Goal: Task Accomplishment & Management: Manage account settings

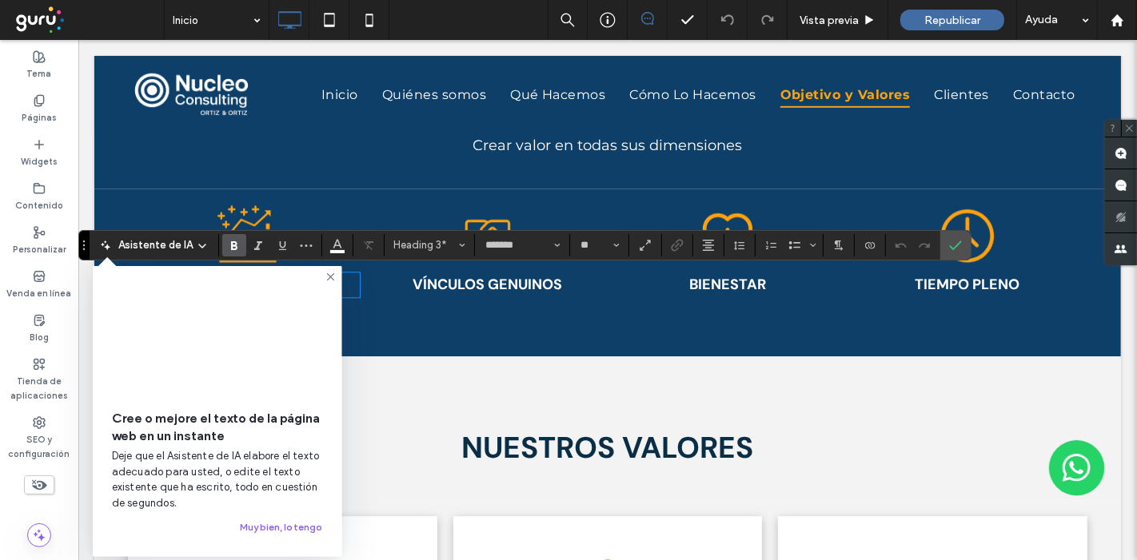
drag, startPoint x: 325, startPoint y: 277, endPoint x: 151, endPoint y: 251, distance: 175.3
click at [325, 277] on icon at bounding box center [331, 277] width 13 height 13
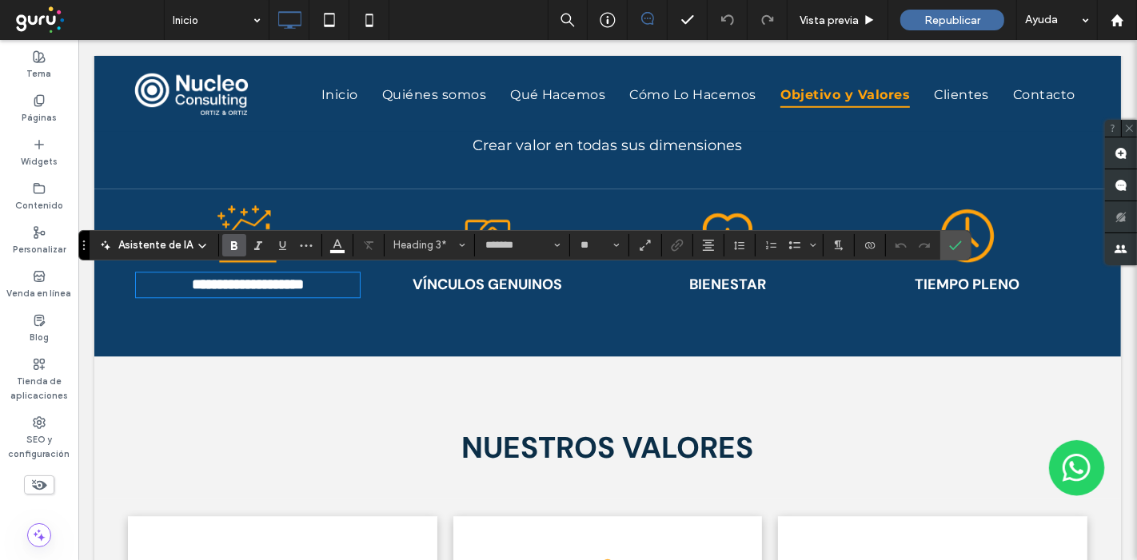
click at [191, 281] on strong "**********" at bounding box center [247, 284] width 112 height 14
click at [248, 278] on strong "**********" at bounding box center [248, 284] width 118 height 14
click at [952, 239] on icon "Confirmar" at bounding box center [955, 245] width 13 height 13
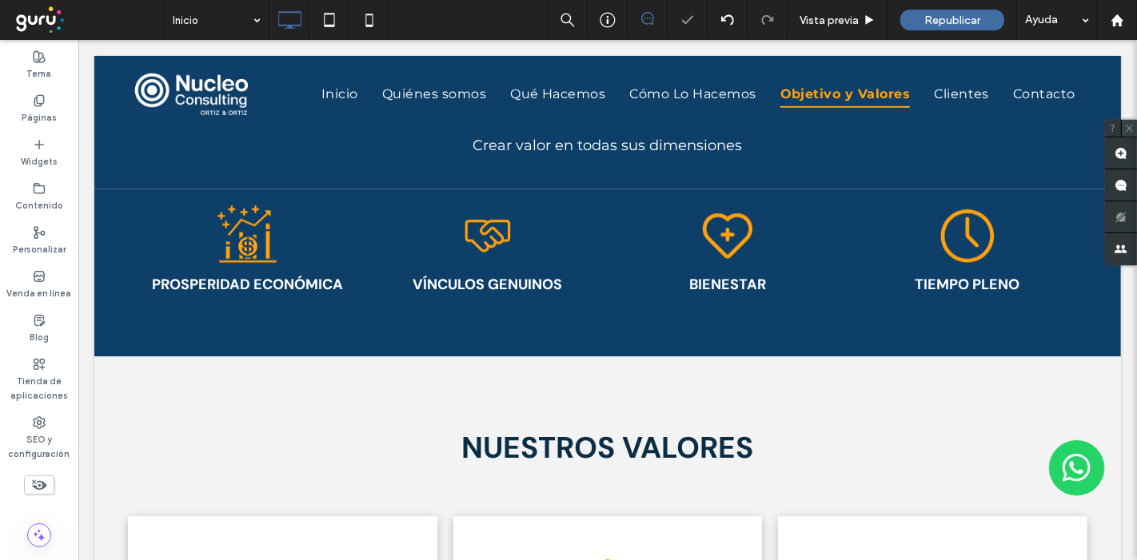
click at [1133, 126] on icon at bounding box center [1129, 128] width 10 height 10
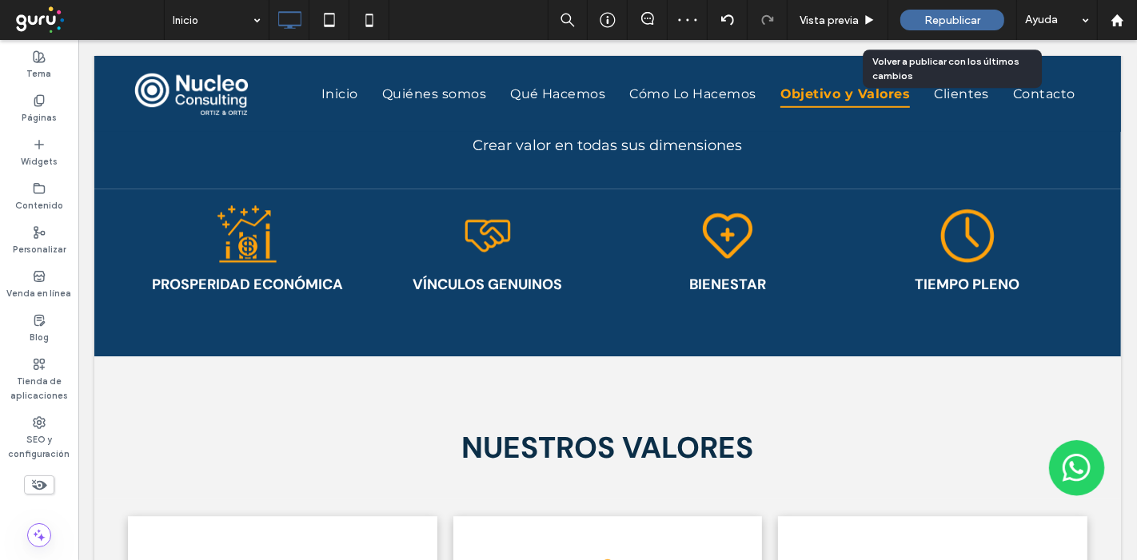
click at [955, 20] on span "Republicar" at bounding box center [952, 21] width 56 height 14
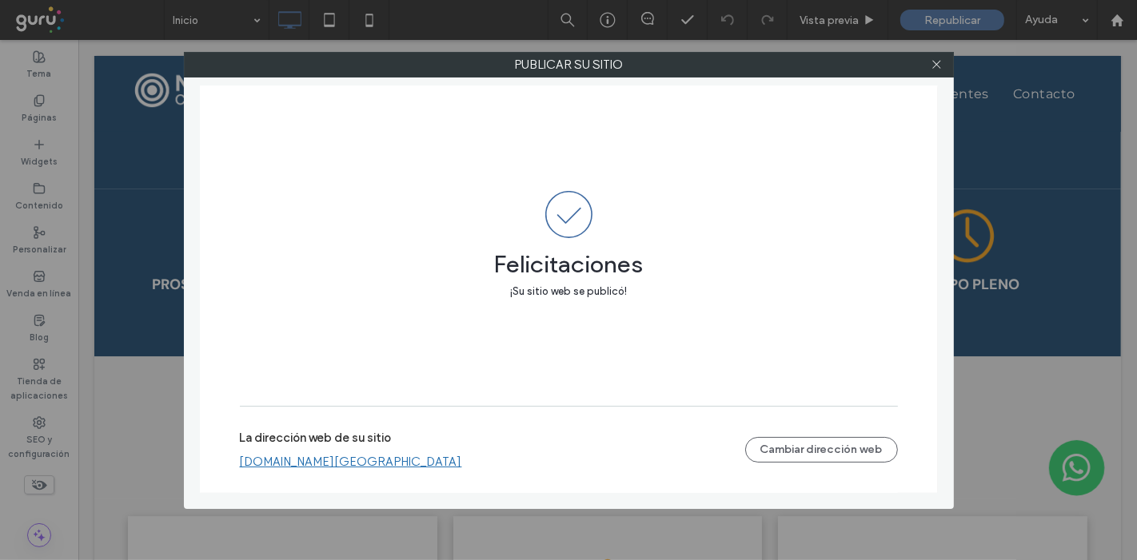
click at [815, 424] on div "La dirección web de su sitio nucleo-consulting.argentina.publicar.guru Cambiar …" at bounding box center [569, 449] width 658 height 51
click at [806, 456] on button "Cambiar dirección web" at bounding box center [821, 450] width 153 height 26
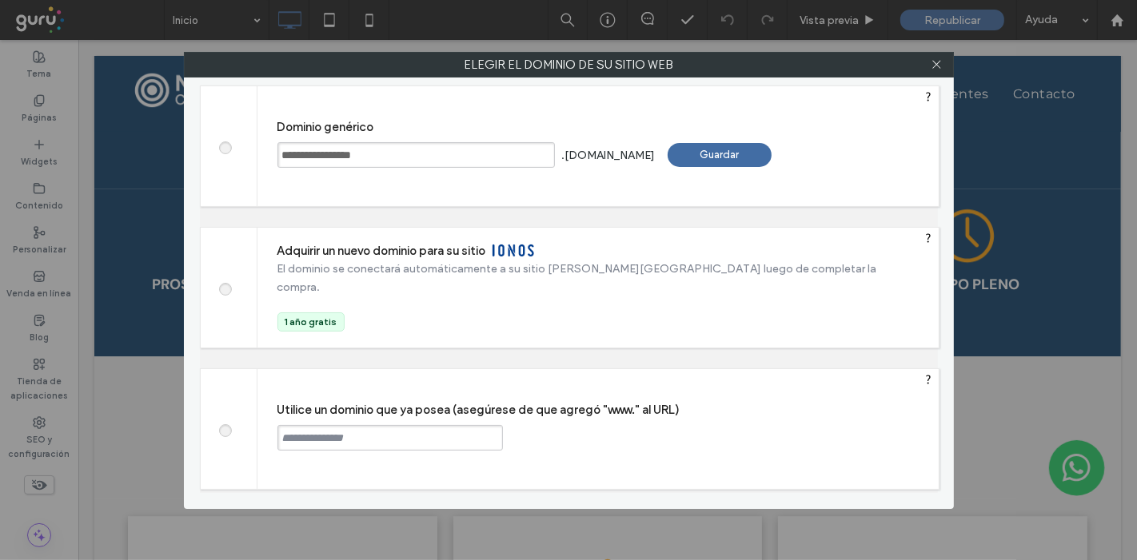
click at [306, 438] on input "text" at bounding box center [389, 438] width 225 height 26
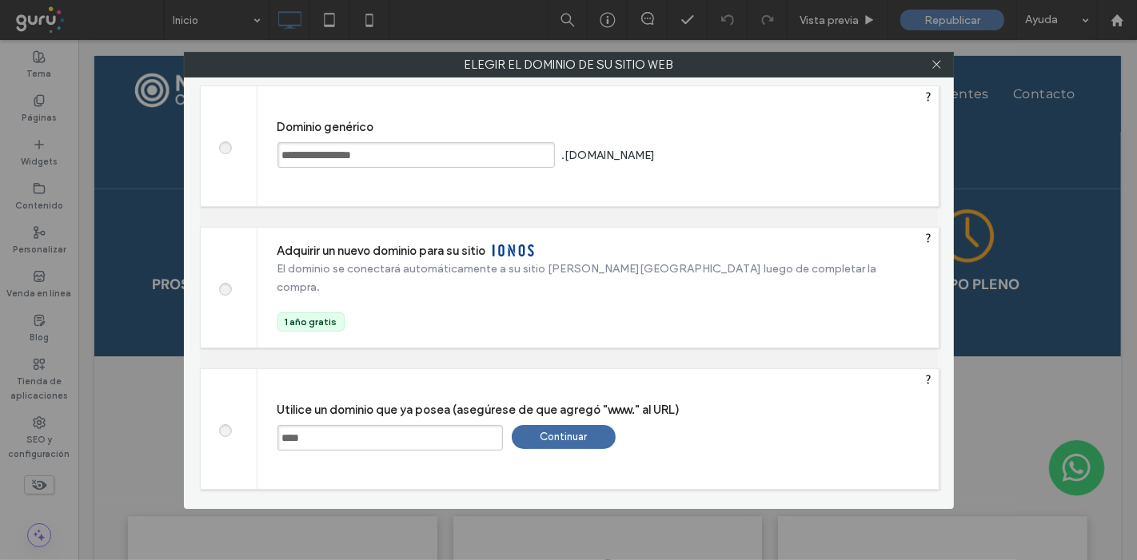
paste input "**********"
type input "**********"
click at [551, 436] on div "Continuar" at bounding box center [564, 437] width 104 height 24
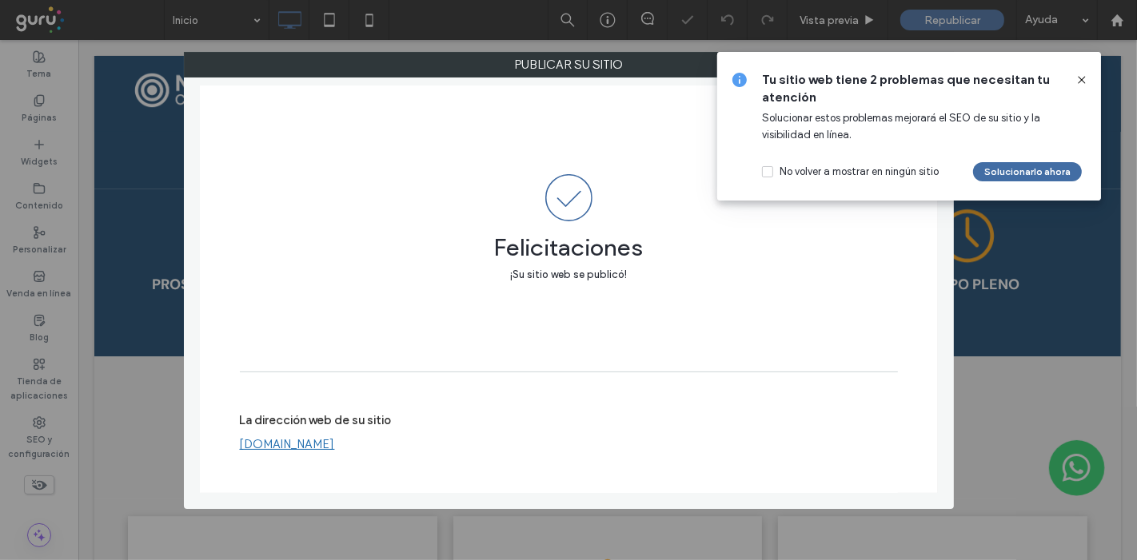
click at [1082, 76] on icon at bounding box center [1081, 80] width 13 height 13
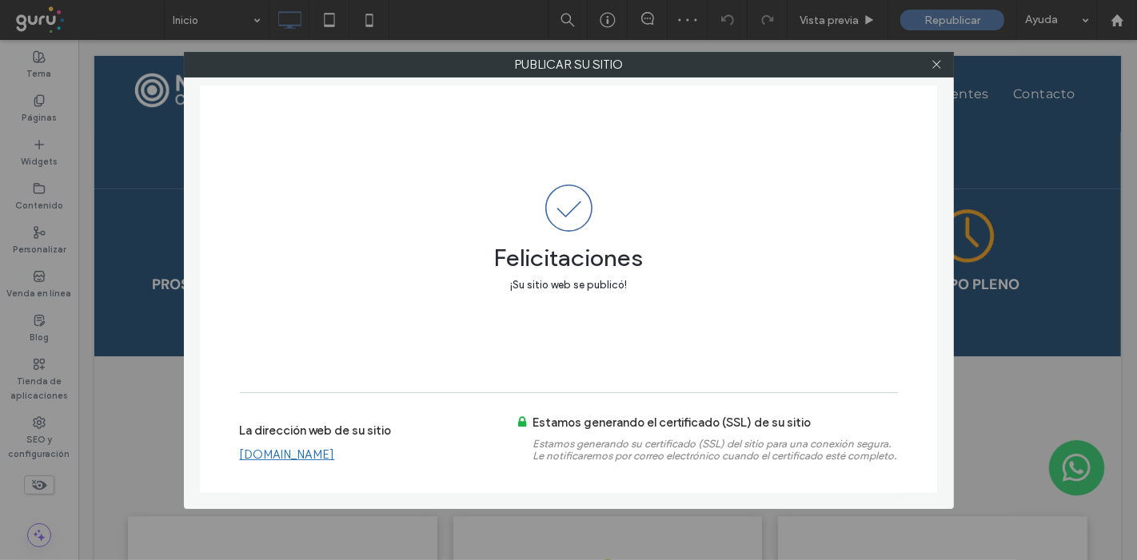
click at [335, 453] on link "www.nucleoconsulting.com.ar" at bounding box center [287, 455] width 95 height 14
click at [938, 63] on use at bounding box center [936, 65] width 8 height 8
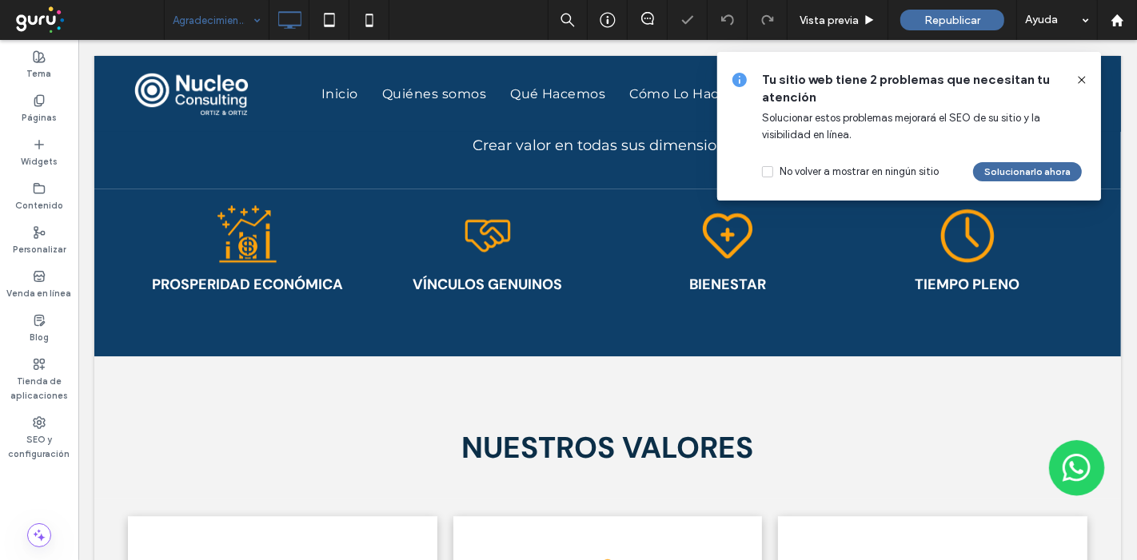
click at [1080, 78] on use at bounding box center [1081, 79] width 7 height 7
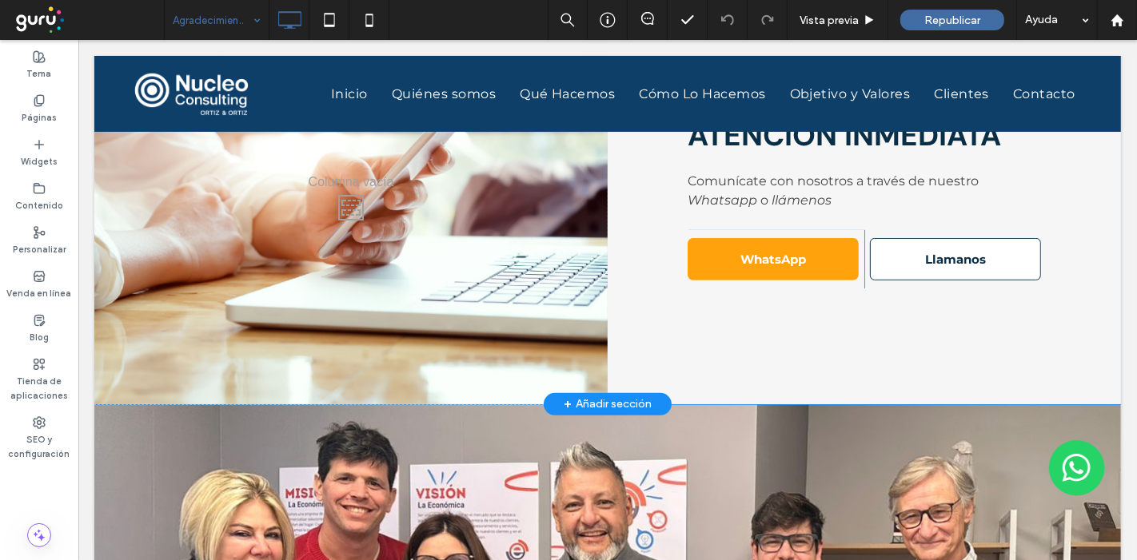
scroll to position [355, 0]
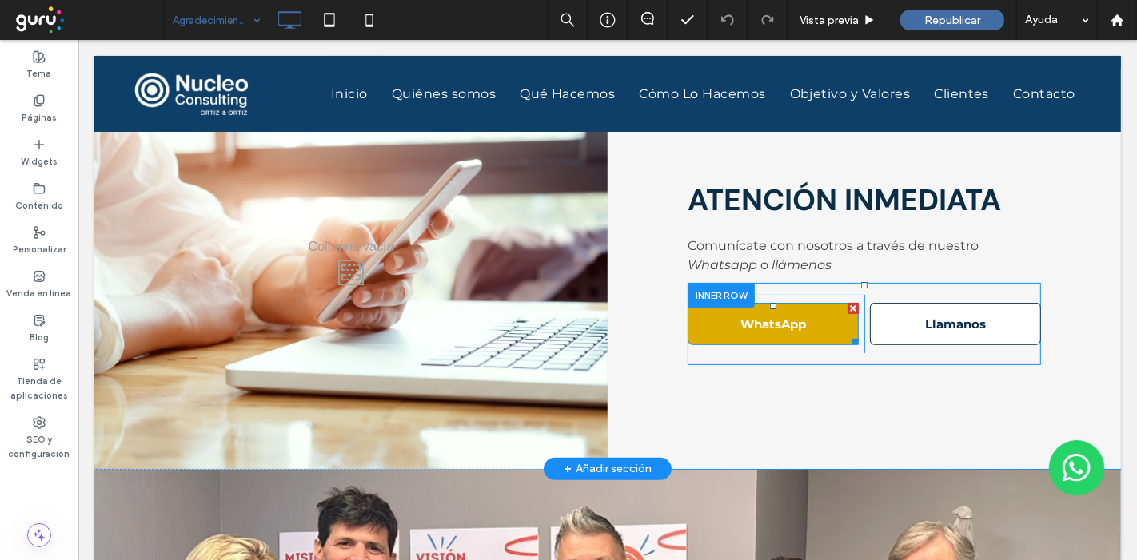
click at [728, 307] on link "WhatsApp" at bounding box center [772, 324] width 171 height 42
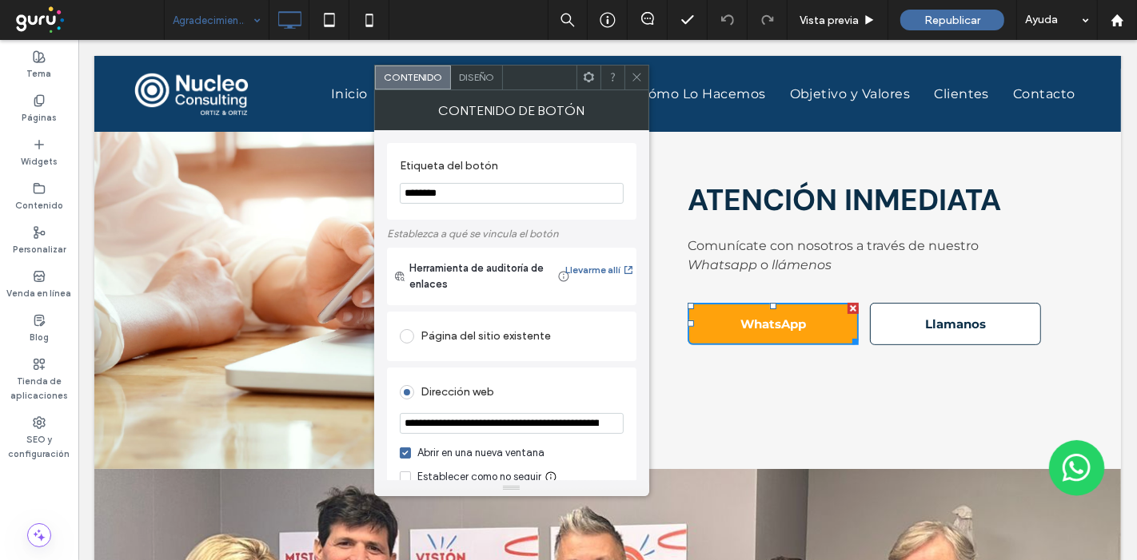
scroll to position [0, 333]
drag, startPoint x: 550, startPoint y: 465, endPoint x: 707, endPoint y: 424, distance: 161.9
click at [529, 424] on input "**********" at bounding box center [512, 424] width 224 height 22
click at [529, 425] on input "**********" at bounding box center [512, 424] width 224 height 22
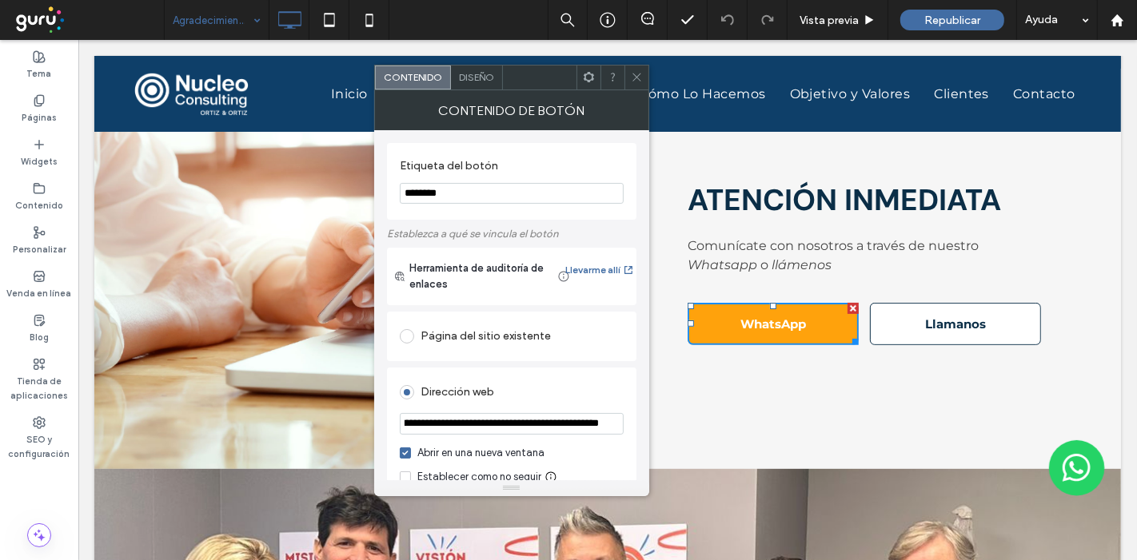
type input "**********"
click at [640, 74] on use at bounding box center [636, 78] width 8 height 8
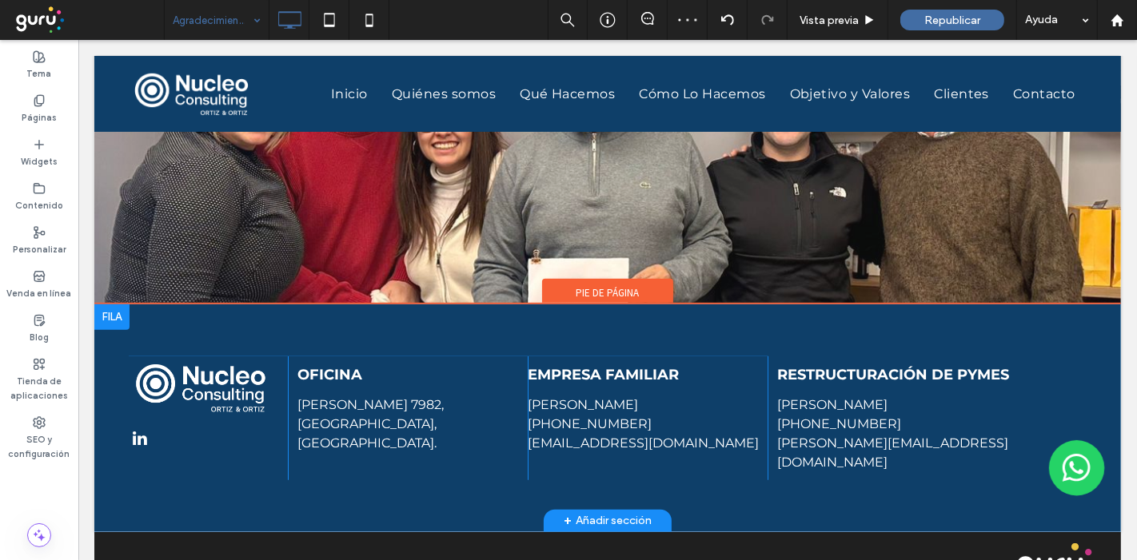
scroll to position [895, 0]
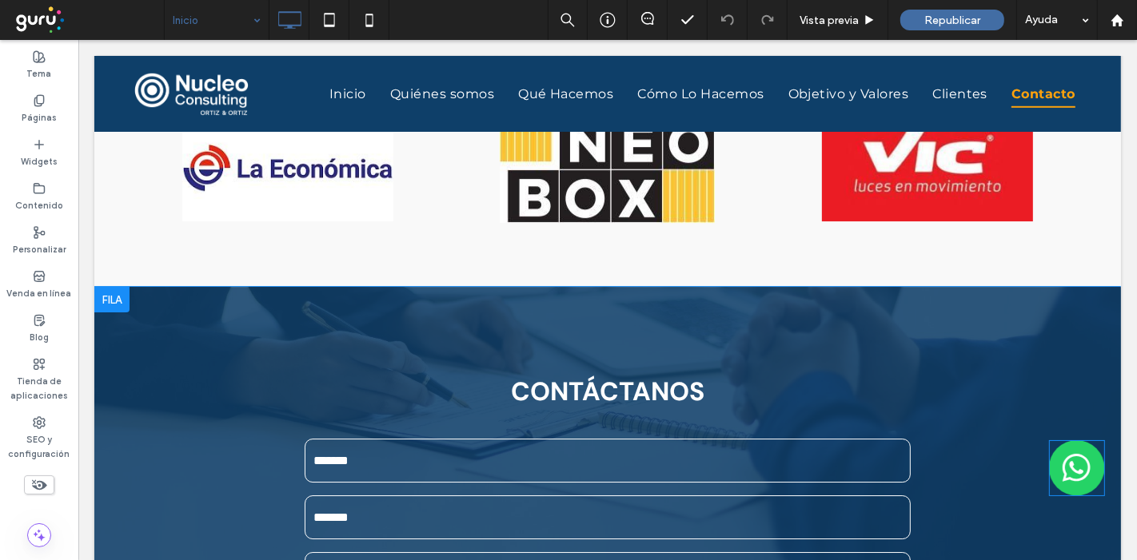
scroll to position [4498, 0]
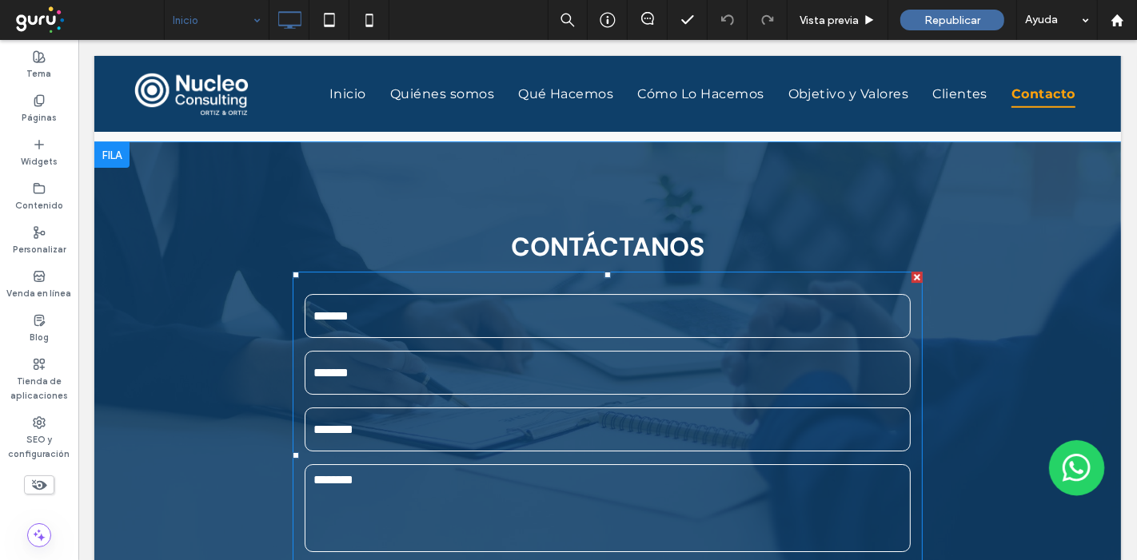
click at [591, 357] on input "email" at bounding box center [607, 373] width 606 height 44
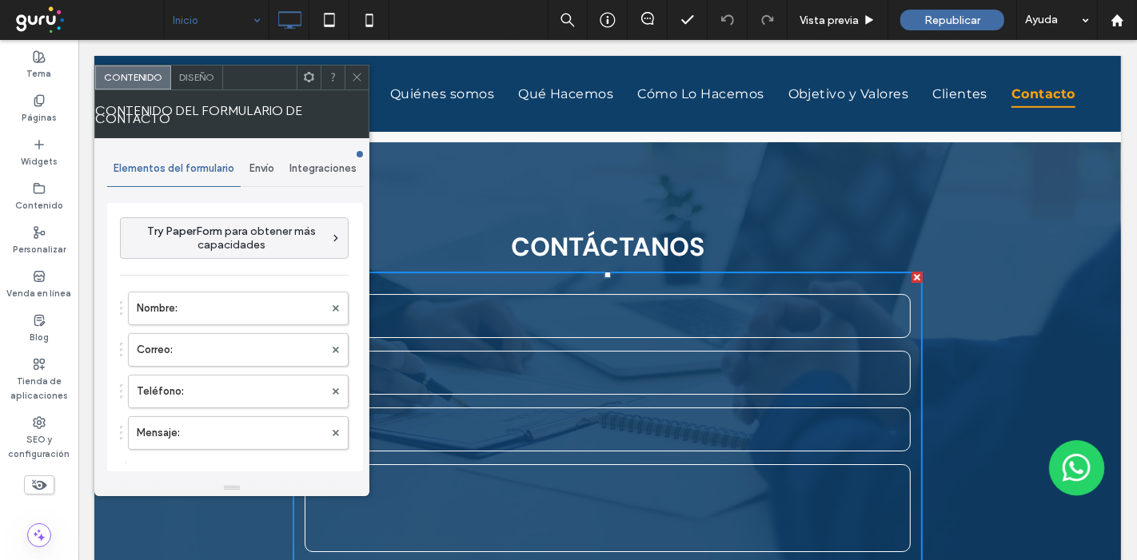
click at [262, 156] on div "Envío" at bounding box center [262, 168] width 42 height 35
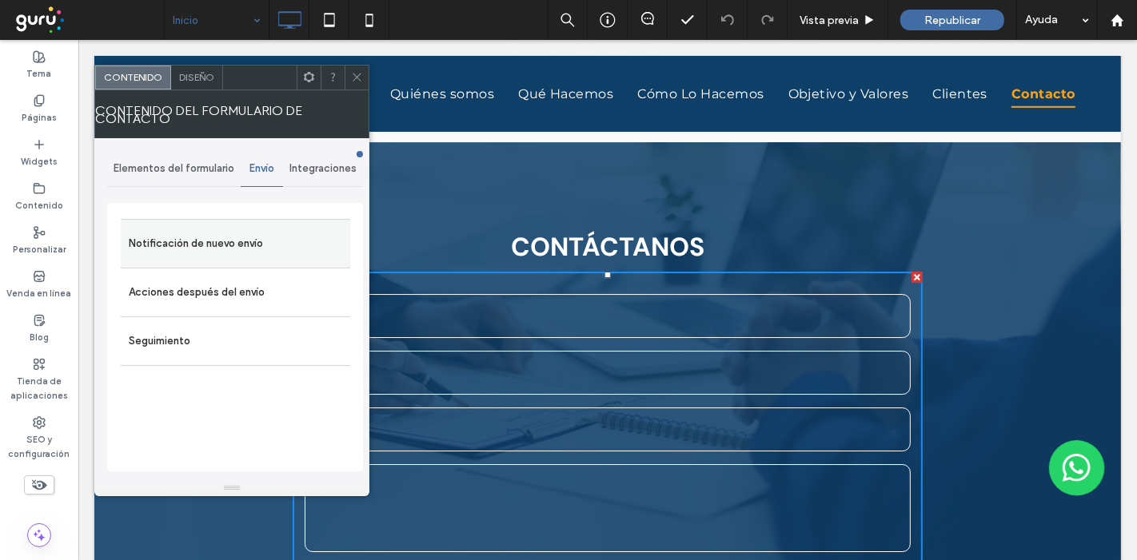
click at [224, 249] on label "Notificación de nuevo envío" at bounding box center [235, 244] width 213 height 32
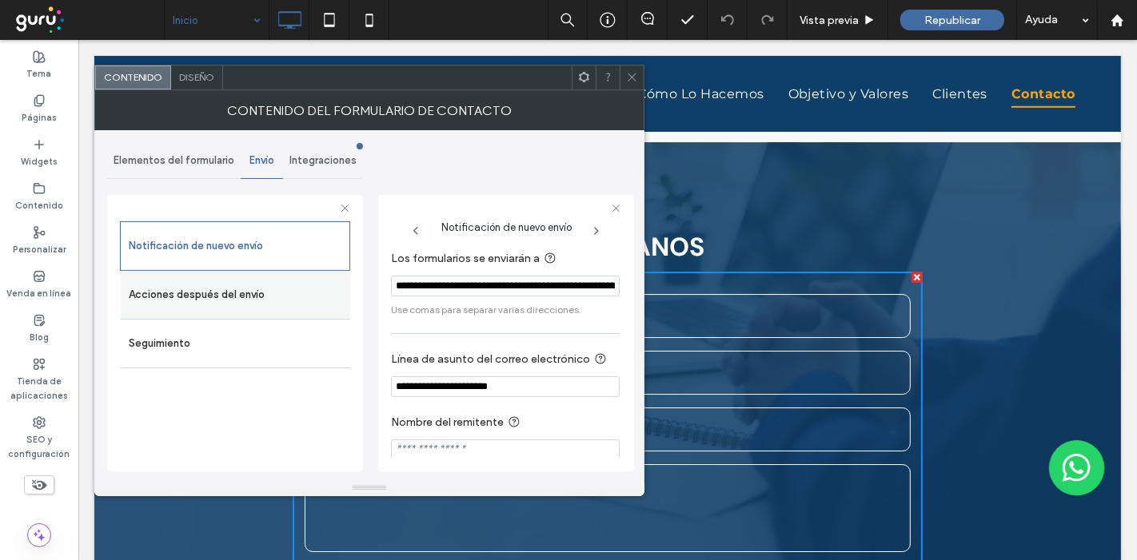
click at [311, 289] on label "Acciones después del envío" at bounding box center [235, 295] width 213 height 32
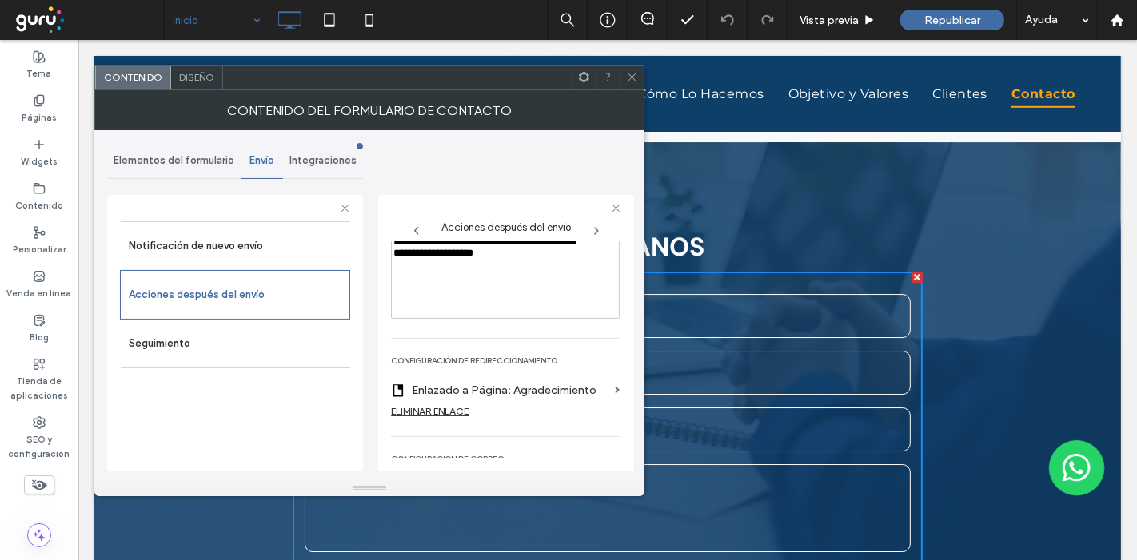
scroll to position [297, 0]
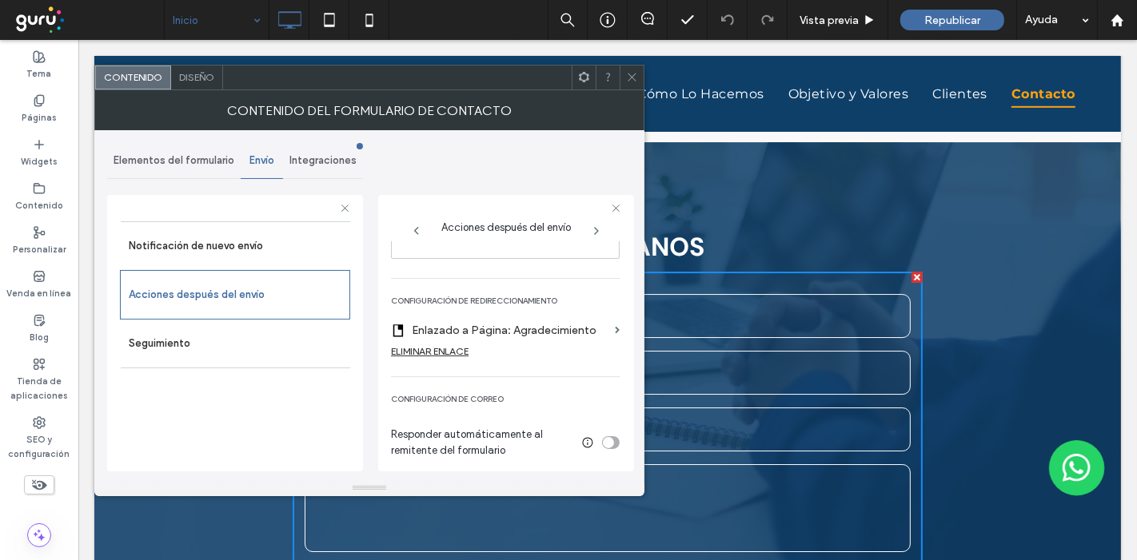
click at [630, 78] on use at bounding box center [632, 78] width 8 height 8
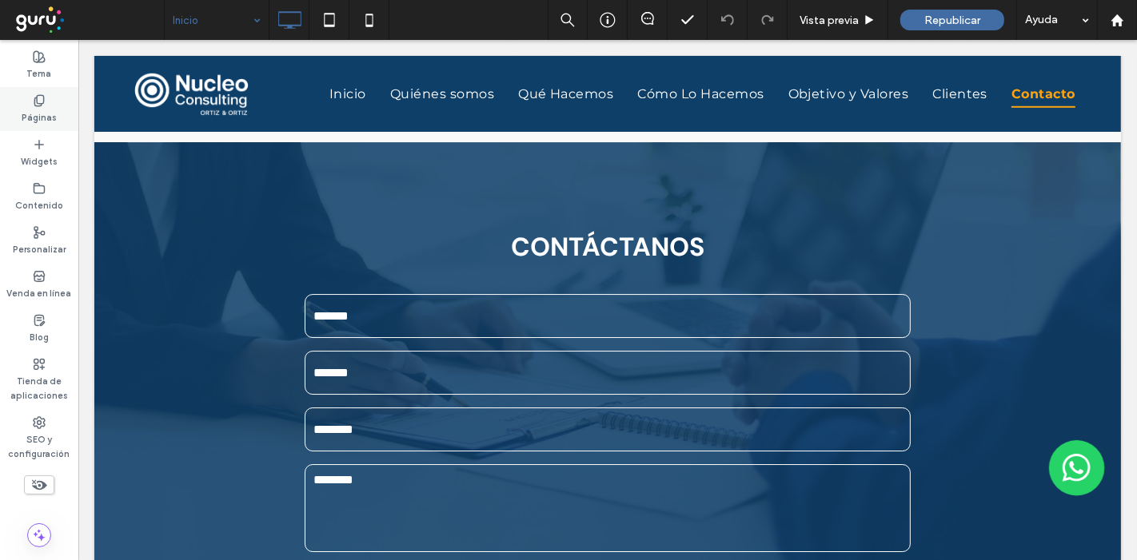
click at [59, 110] on div "Páginas" at bounding box center [39, 109] width 78 height 44
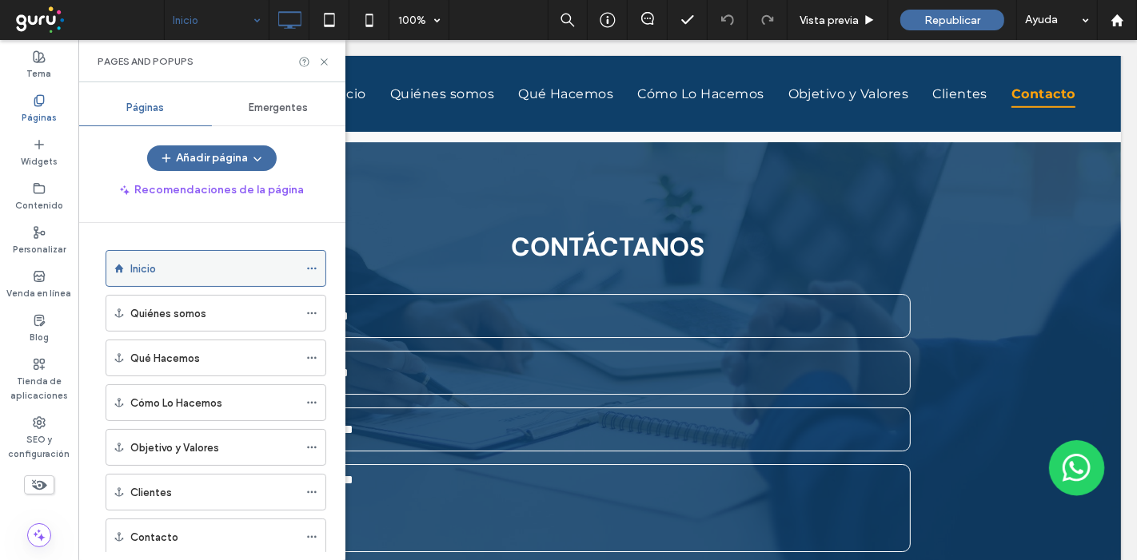
click at [319, 265] on div at bounding box center [315, 269] width 19 height 24
click at [313, 270] on icon at bounding box center [311, 268] width 11 height 11
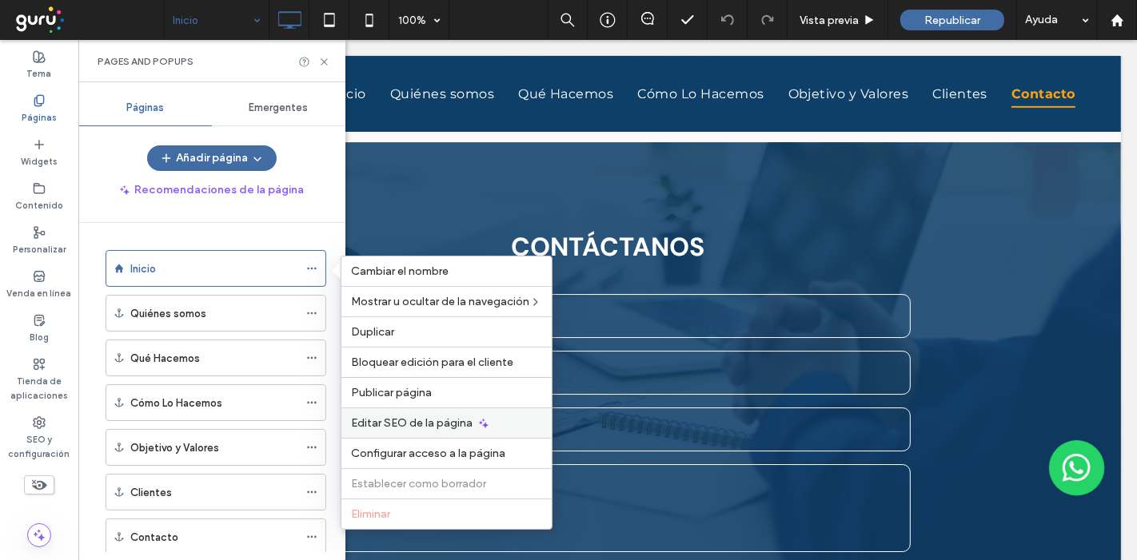
click at [369, 419] on span "Editar SEO de la página" at bounding box center [412, 423] width 122 height 14
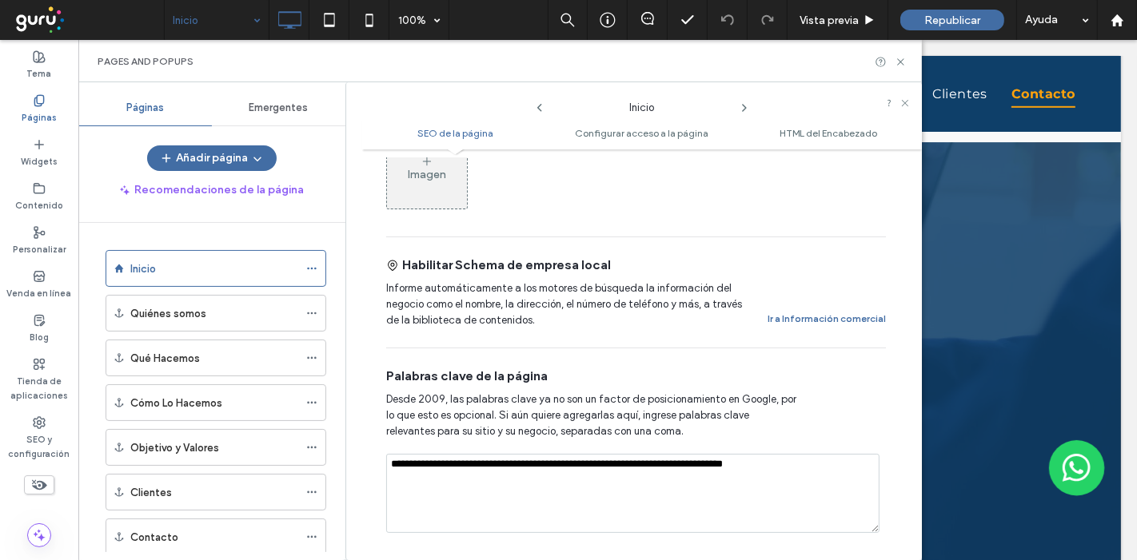
scroll to position [1066, 0]
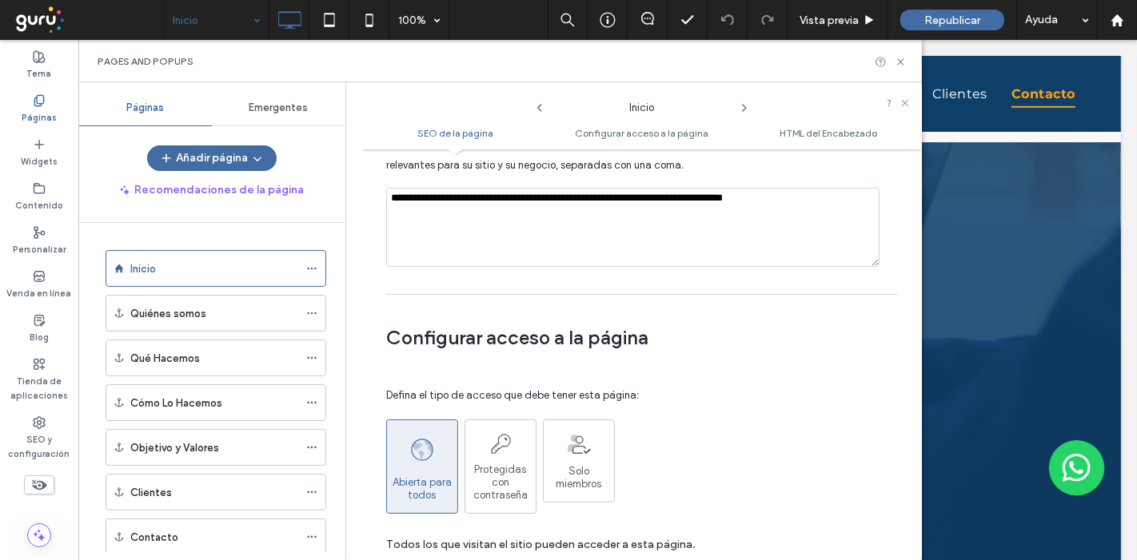
drag, startPoint x: 899, startPoint y: 67, endPoint x: 848, endPoint y: 1, distance: 83.8
click at [899, 67] on div "Pages and Popups" at bounding box center [500, 61] width 805 height 13
click at [907, 59] on div "Pages and Popups" at bounding box center [499, 61] width 843 height 42
drag, startPoint x: 903, startPoint y: 61, endPoint x: 831, endPoint y: 16, distance: 84.7
click at [902, 61] on icon at bounding box center [901, 62] width 12 height 12
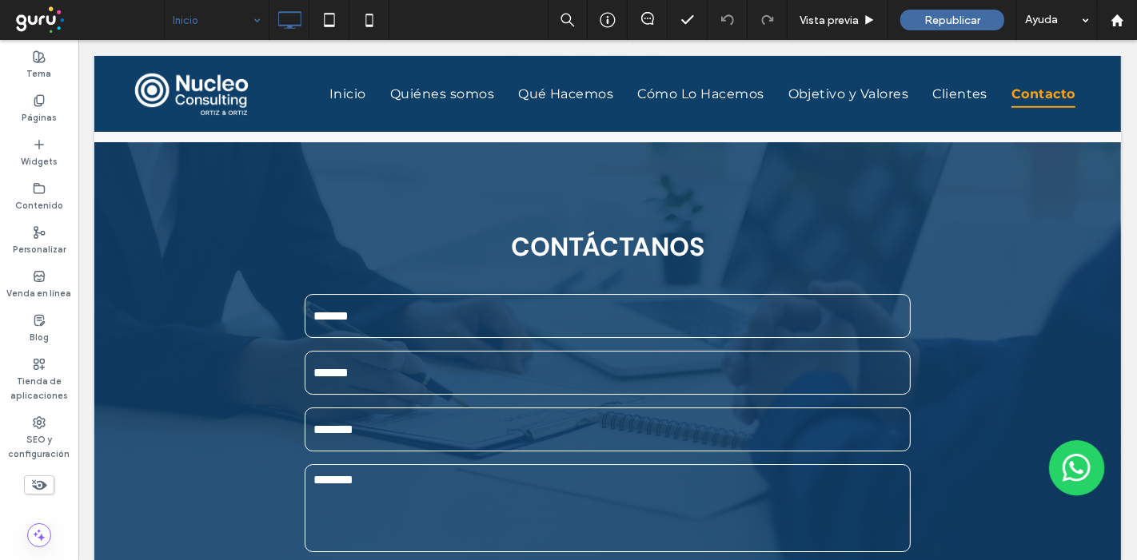
click at [931, 34] on div "Republicar" at bounding box center [952, 20] width 104 height 40
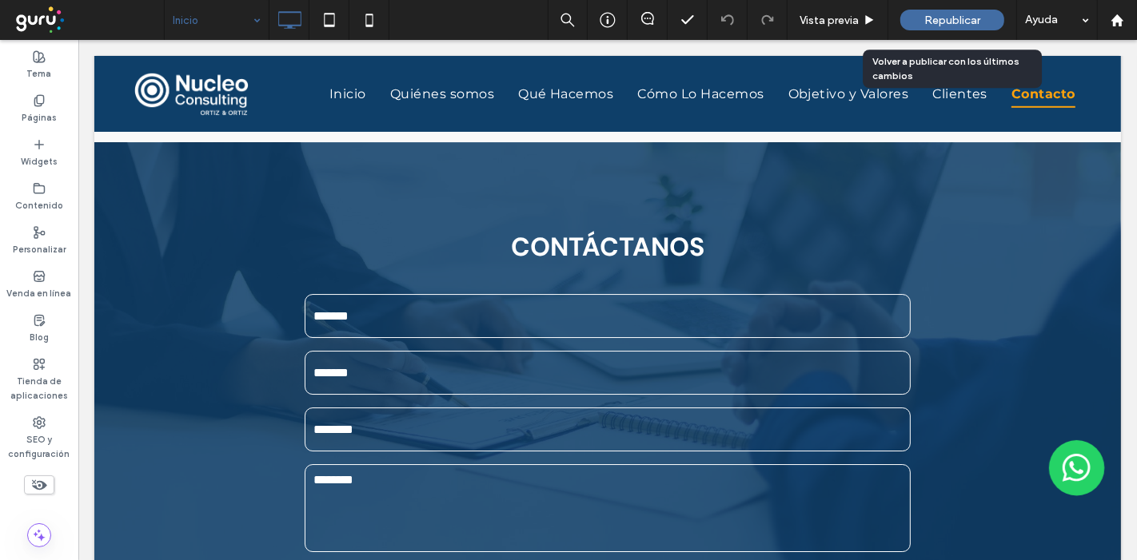
click at [923, 22] on div "Republicar" at bounding box center [952, 20] width 104 height 21
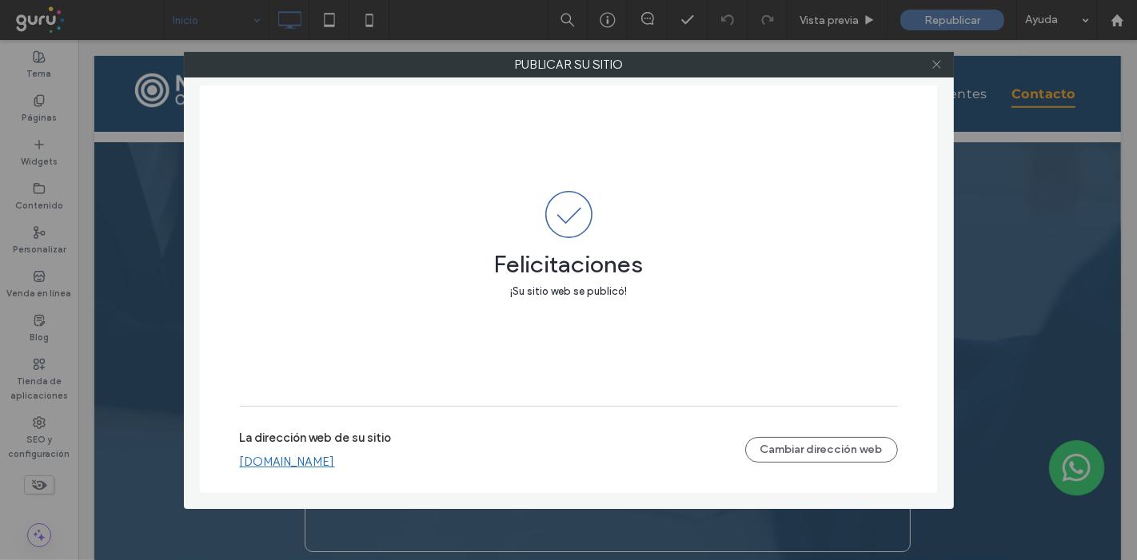
click at [936, 69] on icon at bounding box center [937, 64] width 12 height 12
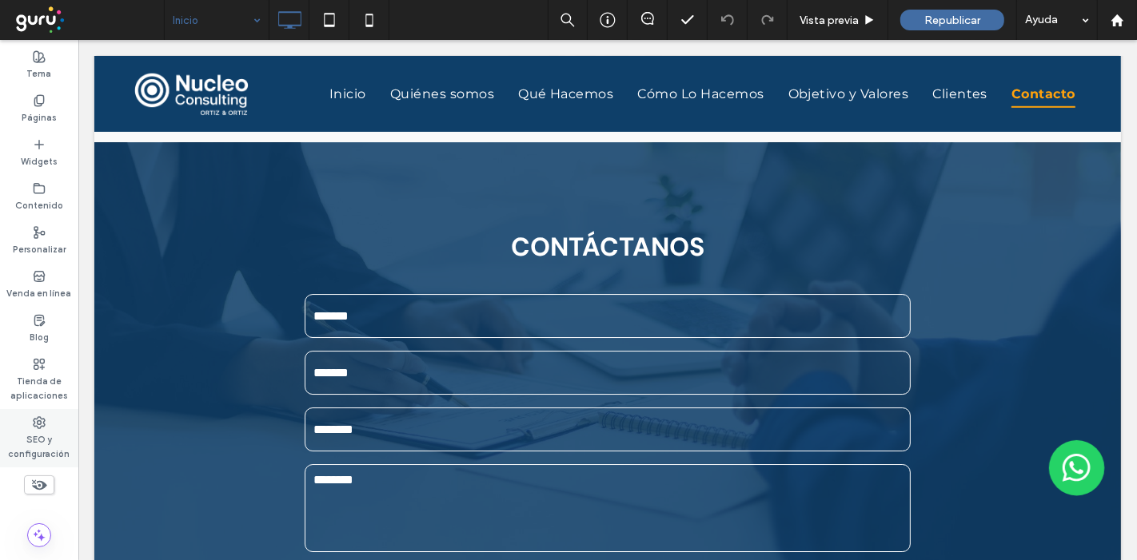
click at [61, 429] on label "SEO y configuración" at bounding box center [39, 445] width 78 height 32
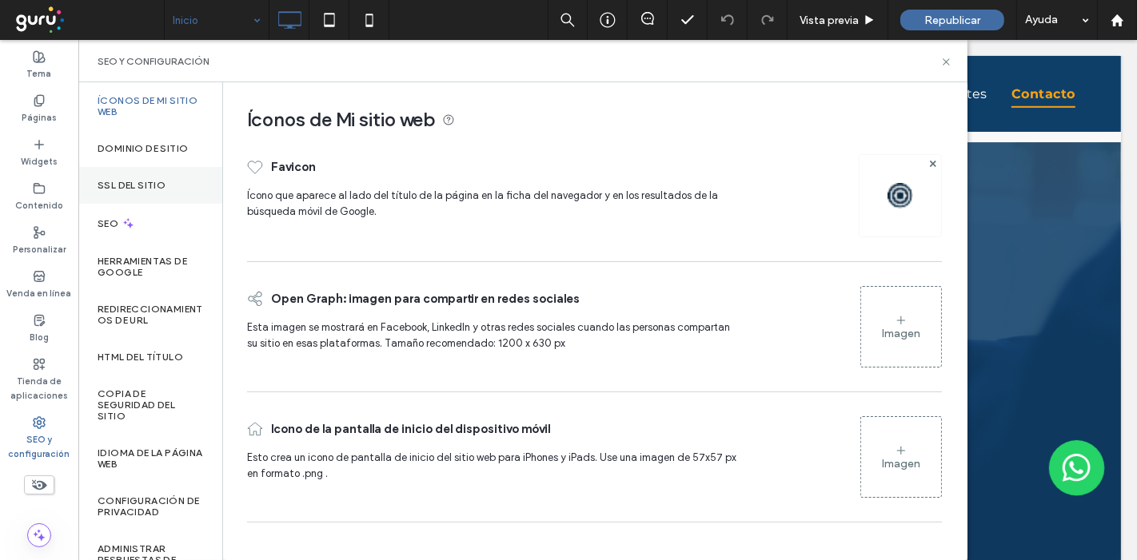
click at [156, 197] on div "SSL del sitio" at bounding box center [150, 185] width 144 height 37
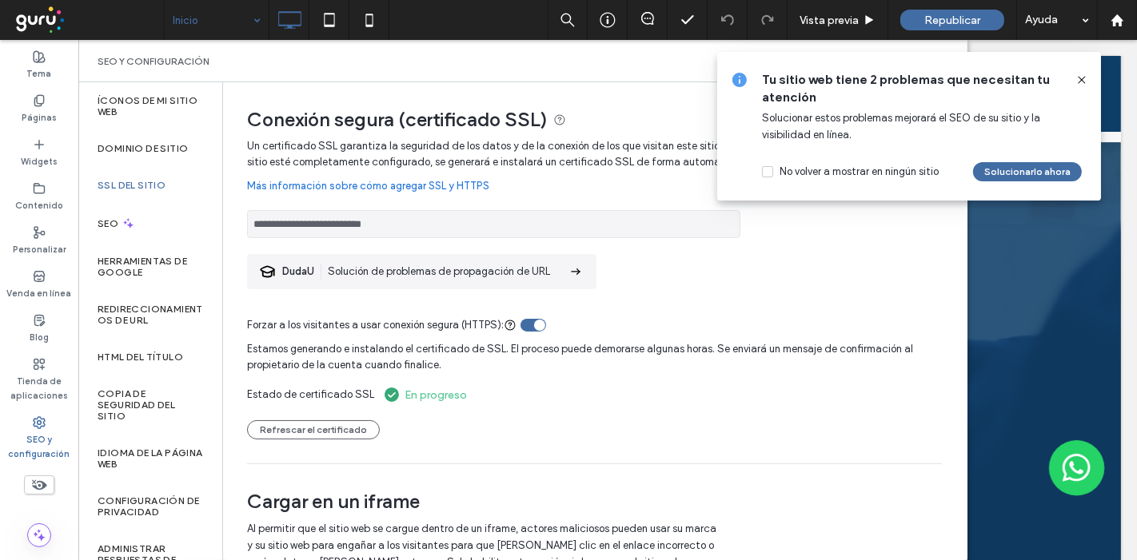
click at [1082, 79] on icon at bounding box center [1081, 80] width 13 height 13
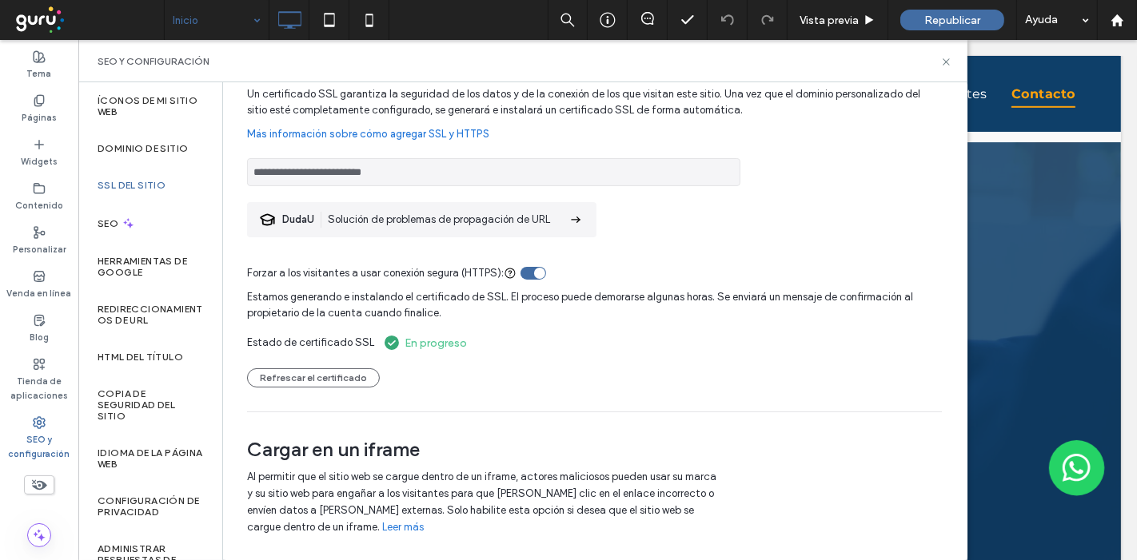
scroll to position [78, 0]
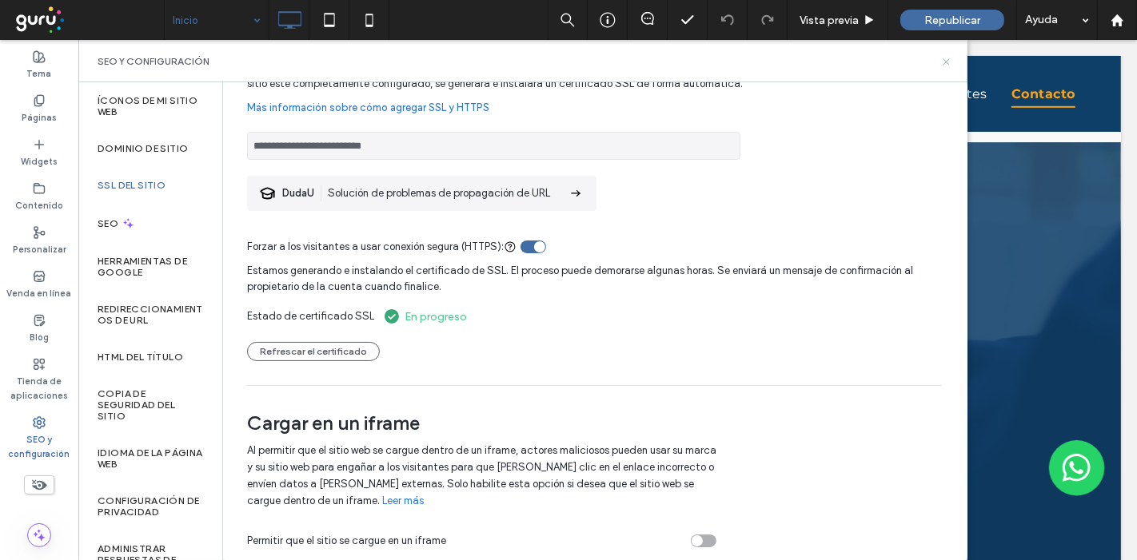
drag, startPoint x: 943, startPoint y: 62, endPoint x: 855, endPoint y: 14, distance: 99.5
click at [943, 62] on icon at bounding box center [946, 62] width 12 height 12
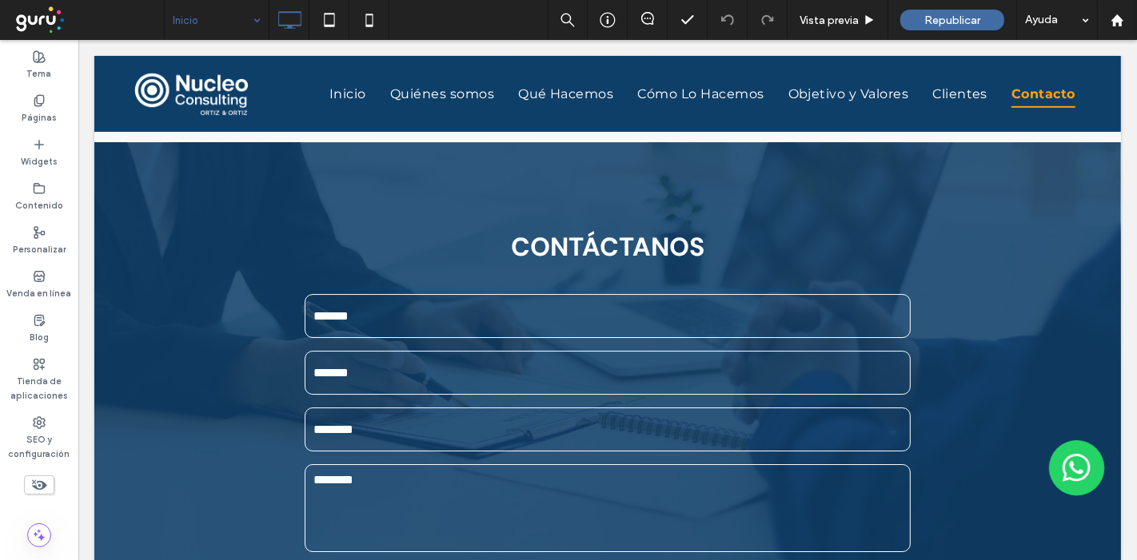
scroll to position [0, 0]
